Goal: Task Accomplishment & Management: Manage account settings

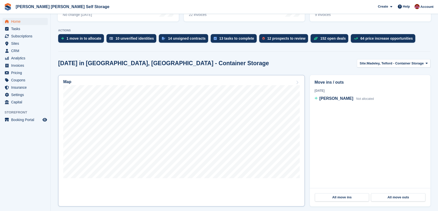
scroll to position [92, 0]
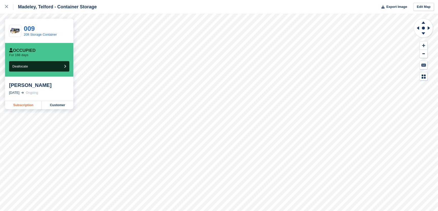
click at [30, 106] on link "Subscription" at bounding box center [23, 105] width 37 height 8
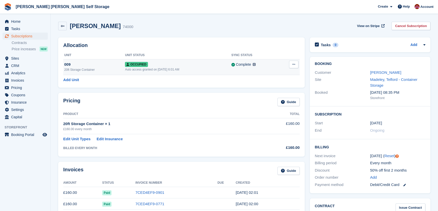
click at [294, 67] on button at bounding box center [293, 65] width 9 height 8
click at [268, 92] on p "Deallocate" at bounding box center [274, 92] width 44 height 7
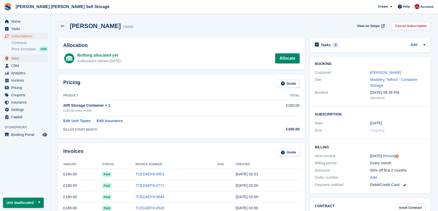
drag, startPoint x: 18, startPoint y: 60, endPoint x: 83, endPoint y: 66, distance: 65.5
click at [18, 60] on span "Sites" at bounding box center [26, 58] width 30 height 7
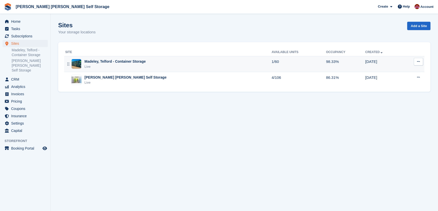
click at [93, 67] on div "Live" at bounding box center [114, 66] width 61 height 5
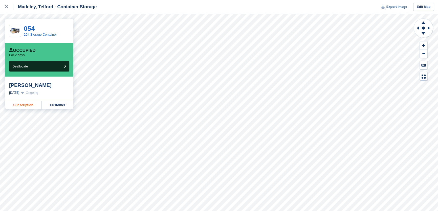
click at [34, 105] on link "Subscription" at bounding box center [23, 105] width 37 height 8
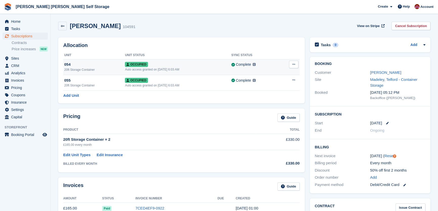
click at [296, 64] on button at bounding box center [293, 65] width 9 height 8
click at [269, 91] on p "Deallocate" at bounding box center [274, 92] width 44 height 7
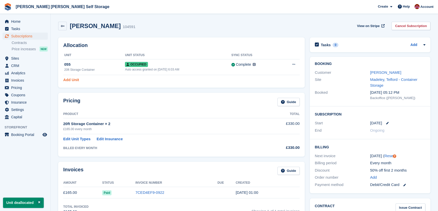
click at [76, 79] on link "Add Unit" at bounding box center [71, 80] width 16 height 6
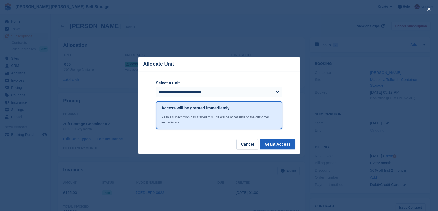
click at [281, 147] on button "Grant Access" at bounding box center [277, 144] width 35 height 10
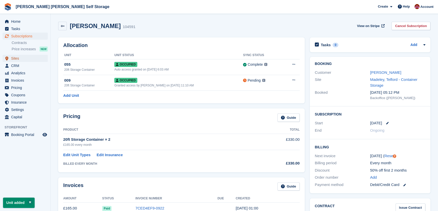
drag, startPoint x: 18, startPoint y: 59, endPoint x: 143, endPoint y: 53, distance: 125.6
click at [18, 59] on span "Sites" at bounding box center [26, 58] width 30 height 7
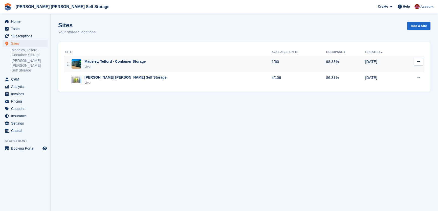
click at [118, 64] on div "Live" at bounding box center [114, 66] width 61 height 5
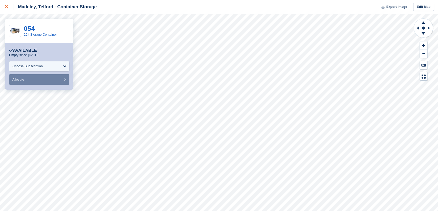
click at [8, 4] on div at bounding box center [9, 7] width 8 height 6
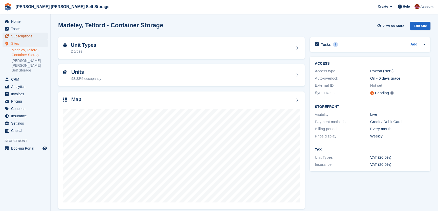
click at [28, 34] on span "Subscriptions" at bounding box center [26, 36] width 30 height 7
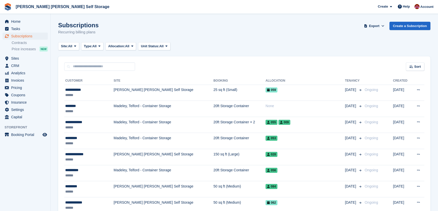
click at [81, 63] on input "text" at bounding box center [99, 66] width 71 height 8
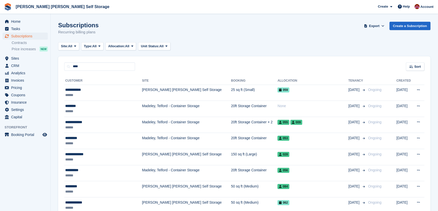
type input "****"
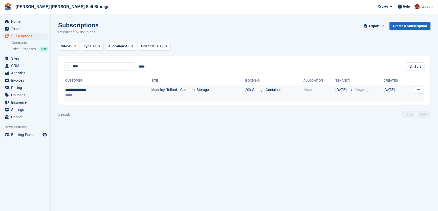
click at [152, 92] on td "Madeley, Telford - Container Storage" at bounding box center [199, 93] width 94 height 16
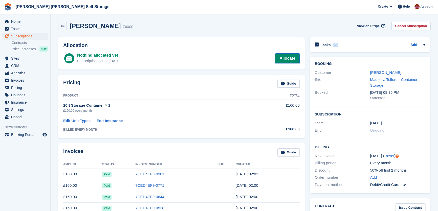
click at [290, 58] on link "Allocate" at bounding box center [287, 58] width 24 height 10
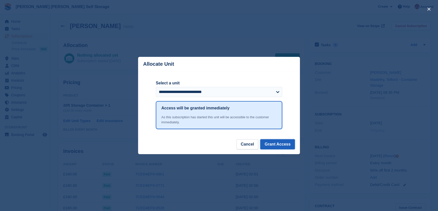
click at [276, 144] on button "Grant Access" at bounding box center [277, 144] width 35 height 10
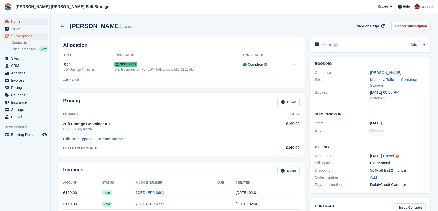
click at [19, 23] on span "Home" at bounding box center [26, 21] width 30 height 7
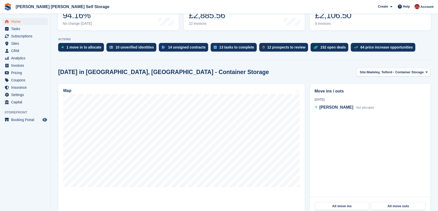
scroll to position [92, 0]
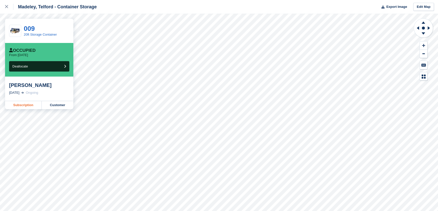
click at [28, 105] on link "Subscription" at bounding box center [23, 105] width 37 height 8
click at [4, 7] on link at bounding box center [6, 7] width 13 height 14
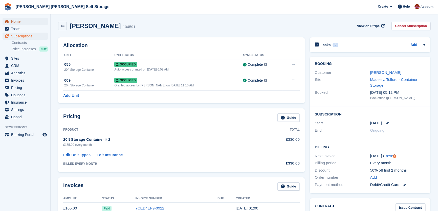
click at [19, 23] on span "Home" at bounding box center [26, 21] width 30 height 7
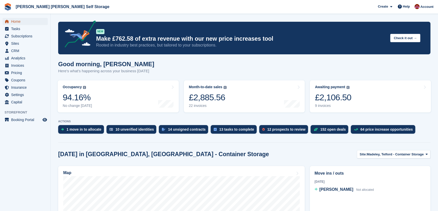
click at [20, 21] on span "Home" at bounding box center [26, 21] width 30 height 7
